Goal: Information Seeking & Learning: Understand process/instructions

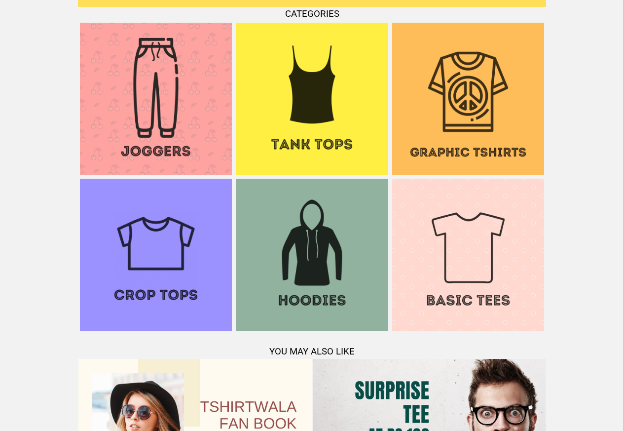
scroll to position [952, 0]
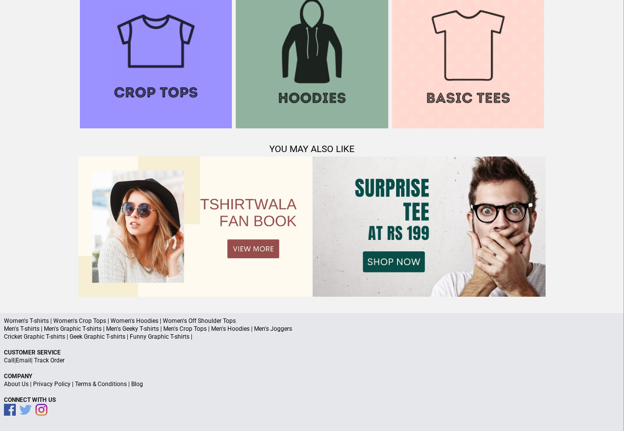
click at [102, 384] on link "Terms & Conditions" at bounding box center [101, 383] width 52 height 7
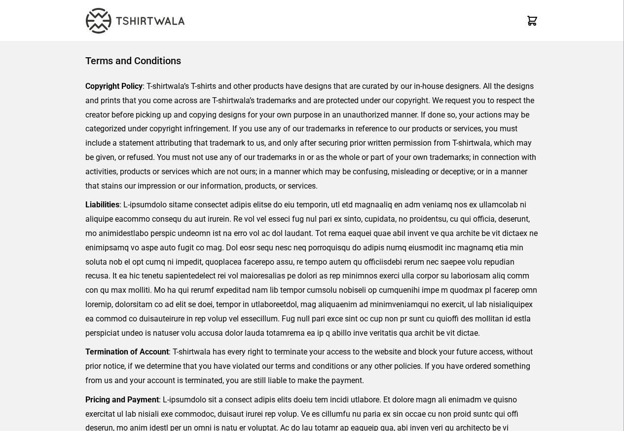
click at [97, 382] on p "Termination of Account : T-shirtwala has every right to terminate your access t…" at bounding box center [311, 366] width 453 height 42
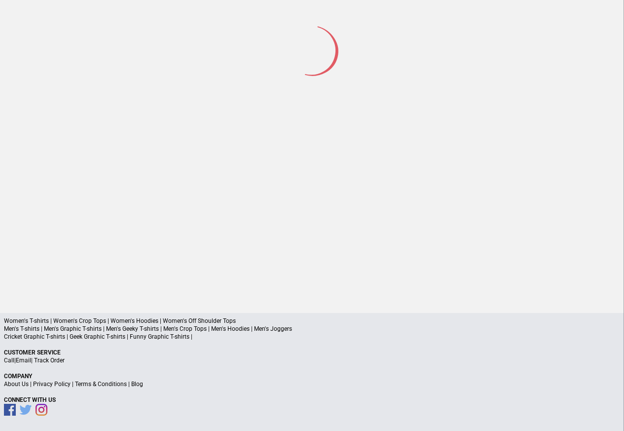
scroll to position [46, 0]
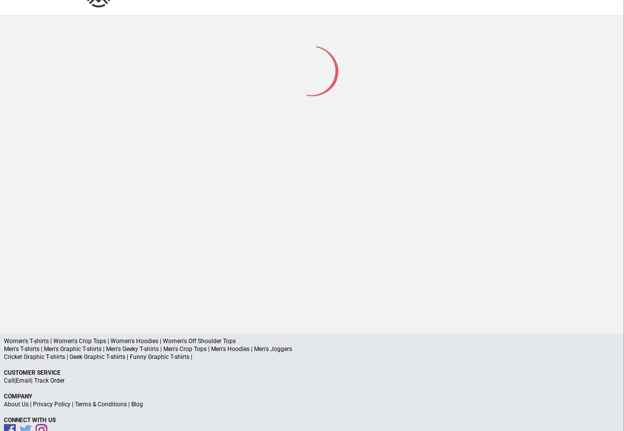
scroll to position [47, 0]
